Goal: Navigation & Orientation: Find specific page/section

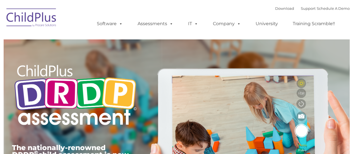
type input ""
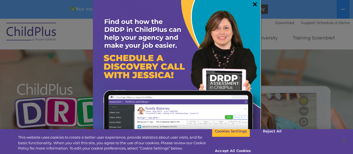
click at [251, 3] on link "×" at bounding box center [254, 4] width 6 height 6
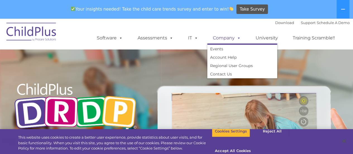
click at [241, 39] on link "Company" at bounding box center [226, 37] width 39 height 11
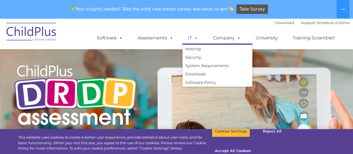
click at [193, 40] on span at bounding box center [195, 37] width 6 height 5
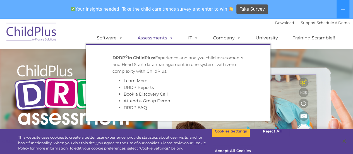
click at [159, 40] on link "Assessments" at bounding box center [155, 37] width 47 height 11
click at [170, 40] on span at bounding box center [170, 37] width 6 height 5
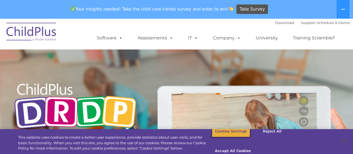
click at [234, 137] on button "Cookies Settings" at bounding box center [231, 131] width 38 height 12
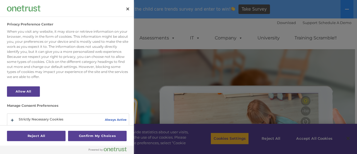
click at [306, 147] on div at bounding box center [178, 77] width 357 height 154
click at [307, 137] on div at bounding box center [178, 77] width 357 height 154
click at [126, 7] on button "Close" at bounding box center [128, 9] width 12 height 12
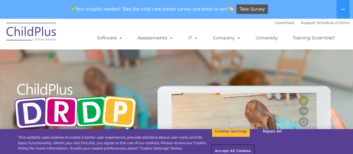
click at [254, 145] on button "Accept All Cookies" at bounding box center [233, 151] width 42 height 12
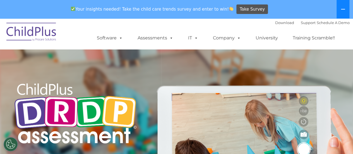
click at [347, 11] on button at bounding box center [342, 9] width 13 height 18
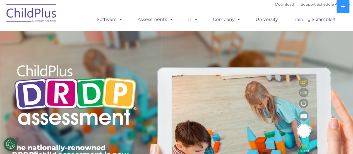
click at [310, 16] on link "Training Scramble!!" at bounding box center [313, 19] width 53 height 11
click at [303, 19] on link "Training Scramble!!" at bounding box center [313, 19] width 53 height 11
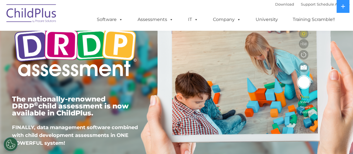
drag, startPoint x: 303, startPoint y: 19, endPoint x: 154, endPoint y: 5, distance: 150.1
click at [154, 5] on div "Download Support | Schedule A Demo  MENU MENU Software ChildPlus: The original…" at bounding box center [218, 15] width 264 height 31
